Goal: Answer question/provide support: Share knowledge or assist other users

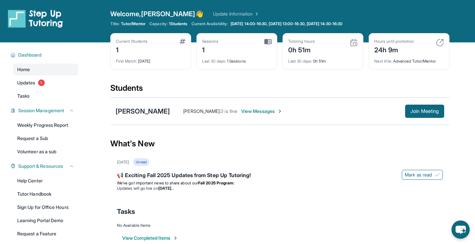
click at [342, 70] on div "Current Students 1 First Match : [DATE] Sessions 1 Last 30 days : 1 Sessions Tu…" at bounding box center [279, 58] width 339 height 50
click at [412, 109] on span "Join Meeting" at bounding box center [424, 111] width 28 height 4
click at [241, 111] on span "View Messages" at bounding box center [261, 111] width 41 height 7
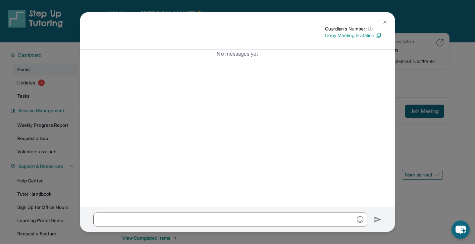
click at [384, 24] on img at bounding box center [384, 22] width 5 height 5
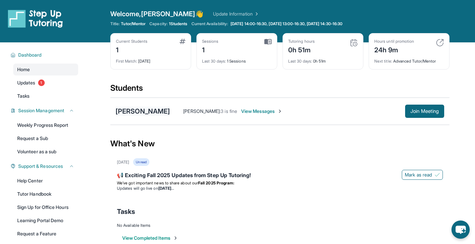
click at [128, 115] on div "[PERSON_NAME]" at bounding box center [143, 111] width 54 height 9
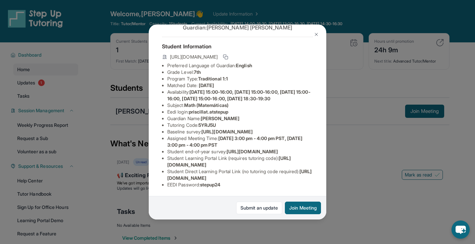
scroll to position [76, 8]
click at [202, 122] on span "5YRJ5U" at bounding box center [207, 125] width 18 height 6
drag, startPoint x: 210, startPoint y: 80, endPoint x: 195, endPoint y: 79, distance: 15.6
click at [198, 122] on span "5YRJ5U" at bounding box center [207, 125] width 18 height 6
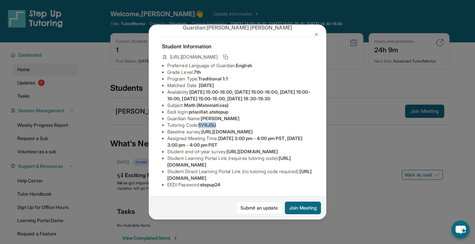
drag, startPoint x: 195, startPoint y: 79, endPoint x: 216, endPoint y: 81, distance: 21.6
click at [217, 122] on li "Tutoring Code : 5YRJ5U" at bounding box center [240, 125] width 146 height 7
click at [216, 122] on li "Tutoring Code : 5YRJ5U" at bounding box center [240, 125] width 146 height 7
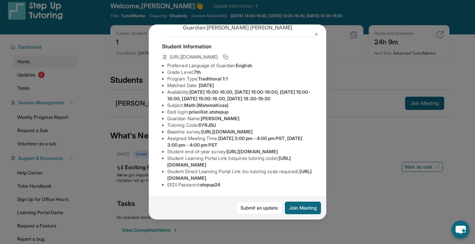
scroll to position [66, 11]
click at [316, 33] on img at bounding box center [316, 34] width 5 height 5
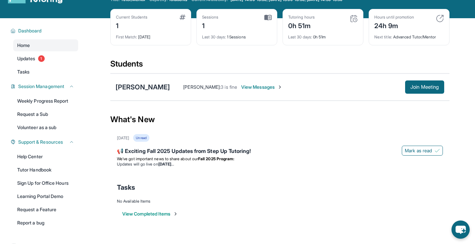
scroll to position [7, 0]
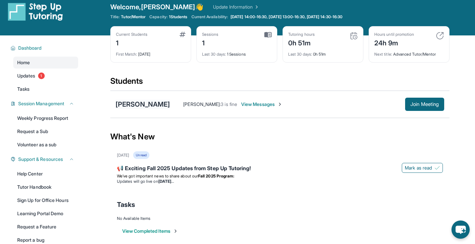
click at [144, 104] on div "[PERSON_NAME]" at bounding box center [143, 104] width 54 height 9
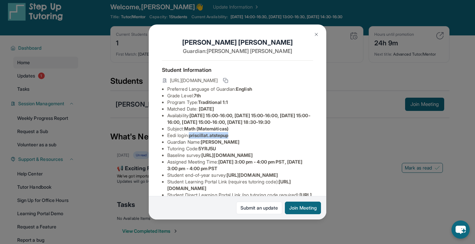
drag, startPoint x: 192, startPoint y: 140, endPoint x: 233, endPoint y: 140, distance: 40.4
click at [233, 139] on li "Eedi login : priscillat.atstepup" at bounding box center [240, 135] width 146 height 7
copy span "priscillat.atstepup"
click at [235, 126] on li "Availability: [DATE] 15:00-16:00, [DATE] 15:00-16:00, [DATE] 15:00-16:00, [DATE…" at bounding box center [240, 118] width 146 height 13
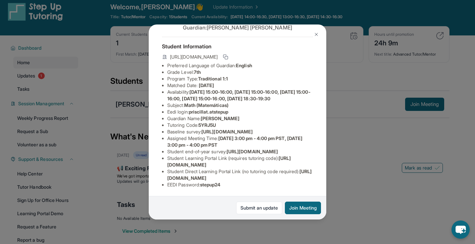
scroll to position [8, 0]
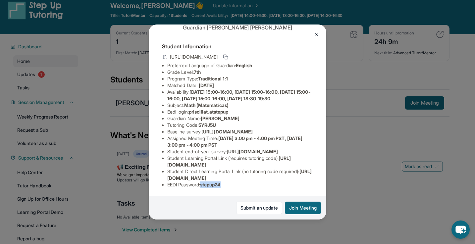
drag, startPoint x: 203, startPoint y: 183, endPoint x: 228, endPoint y: 184, distance: 24.9
click at [228, 184] on li "EEDI Password : stepup24" at bounding box center [240, 184] width 146 height 7
copy span "stepup24"
click at [237, 128] on li "Baseline survey : [URL][DOMAIN_NAME]" at bounding box center [240, 131] width 146 height 7
drag, startPoint x: 232, startPoint y: 65, endPoint x: 192, endPoint y: 65, distance: 40.7
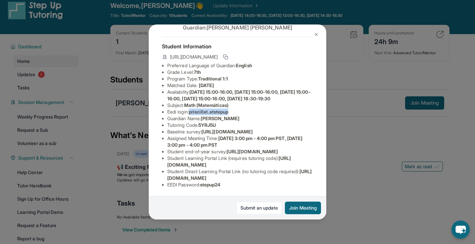
click at [192, 109] on span "priscillat.atstepup" at bounding box center [208, 112] width 39 height 6
copy span "priscillat.atstepup"
click at [261, 115] on li "Guardian Name : [PERSON_NAME]" at bounding box center [240, 118] width 146 height 7
drag, startPoint x: 202, startPoint y: 78, endPoint x: 222, endPoint y: 77, distance: 20.2
click at [222, 122] on li "Tutoring Code : 5YRJ5U" at bounding box center [240, 125] width 146 height 7
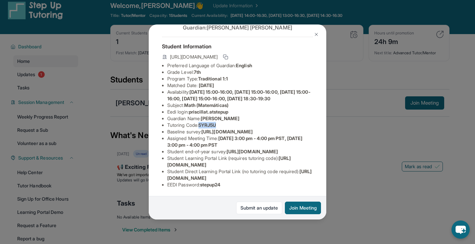
click at [222, 122] on li "Tutoring Code : 5YRJ5U" at bounding box center [240, 125] width 146 height 7
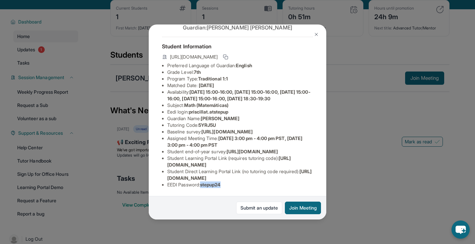
drag, startPoint x: 226, startPoint y: 186, endPoint x: 203, endPoint y: 186, distance: 22.9
click at [203, 186] on li "EEDI Password : stepup24" at bounding box center [240, 184] width 146 height 7
copy span "stepup24"
